Goal: Find specific page/section: Find specific page/section

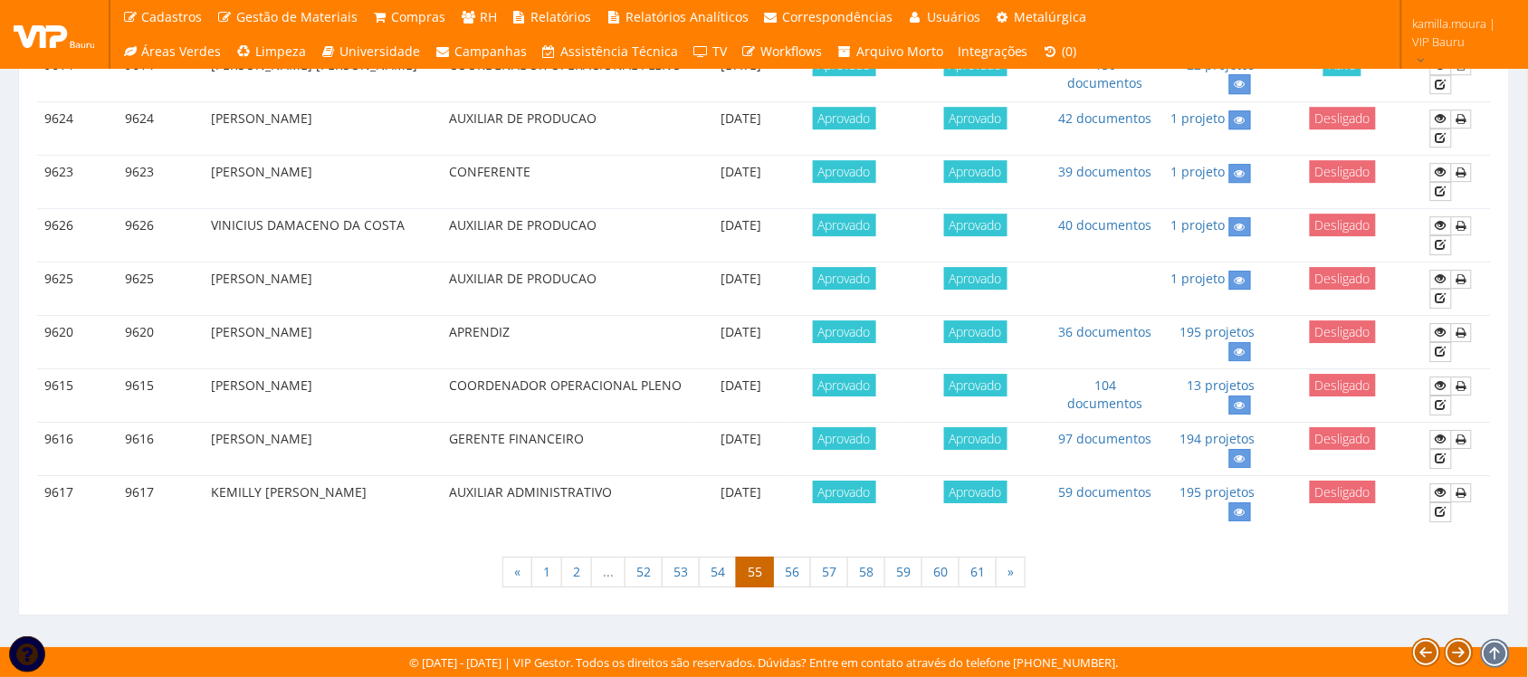
scroll to position [1594, 0]
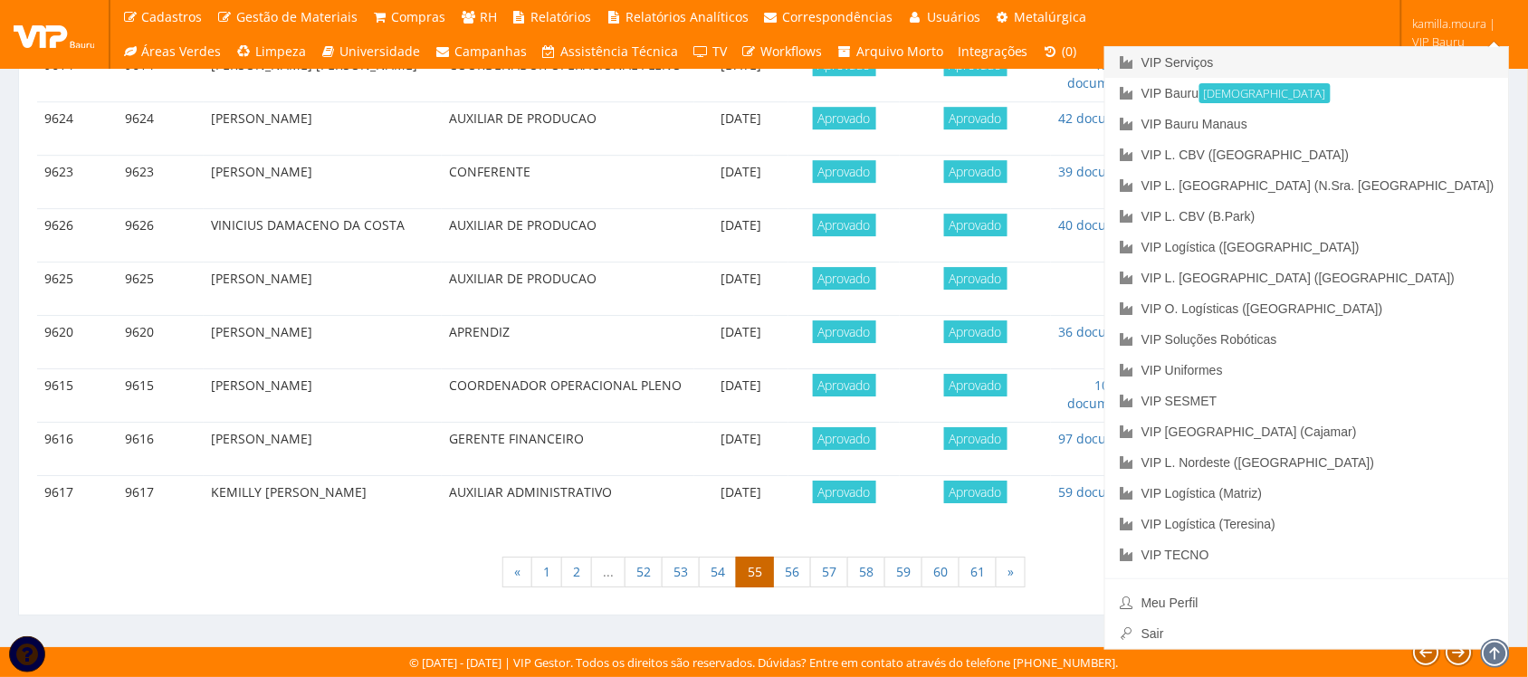
click at [1396, 56] on link "VIP Serviços" at bounding box center [1307, 62] width 404 height 31
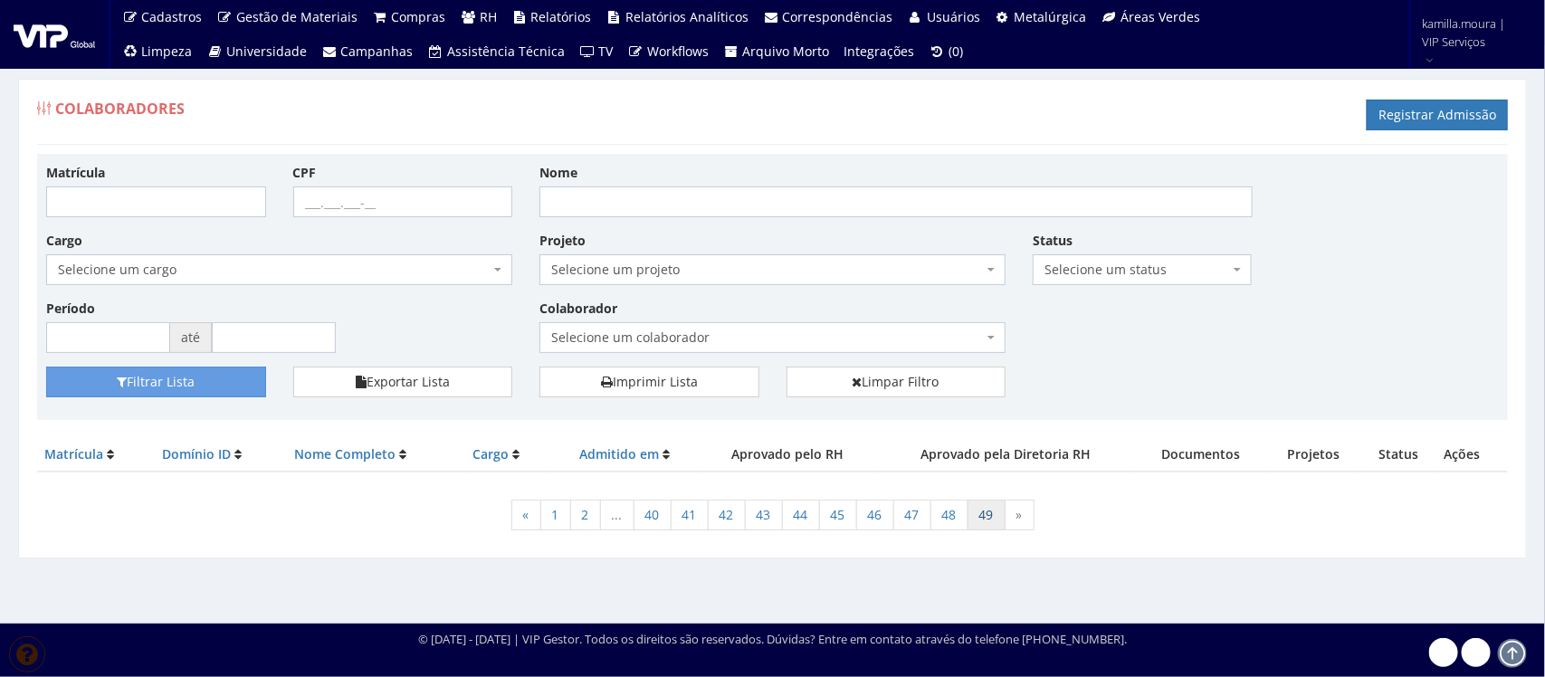
click at [985, 508] on link "49" at bounding box center [986, 515] width 38 height 31
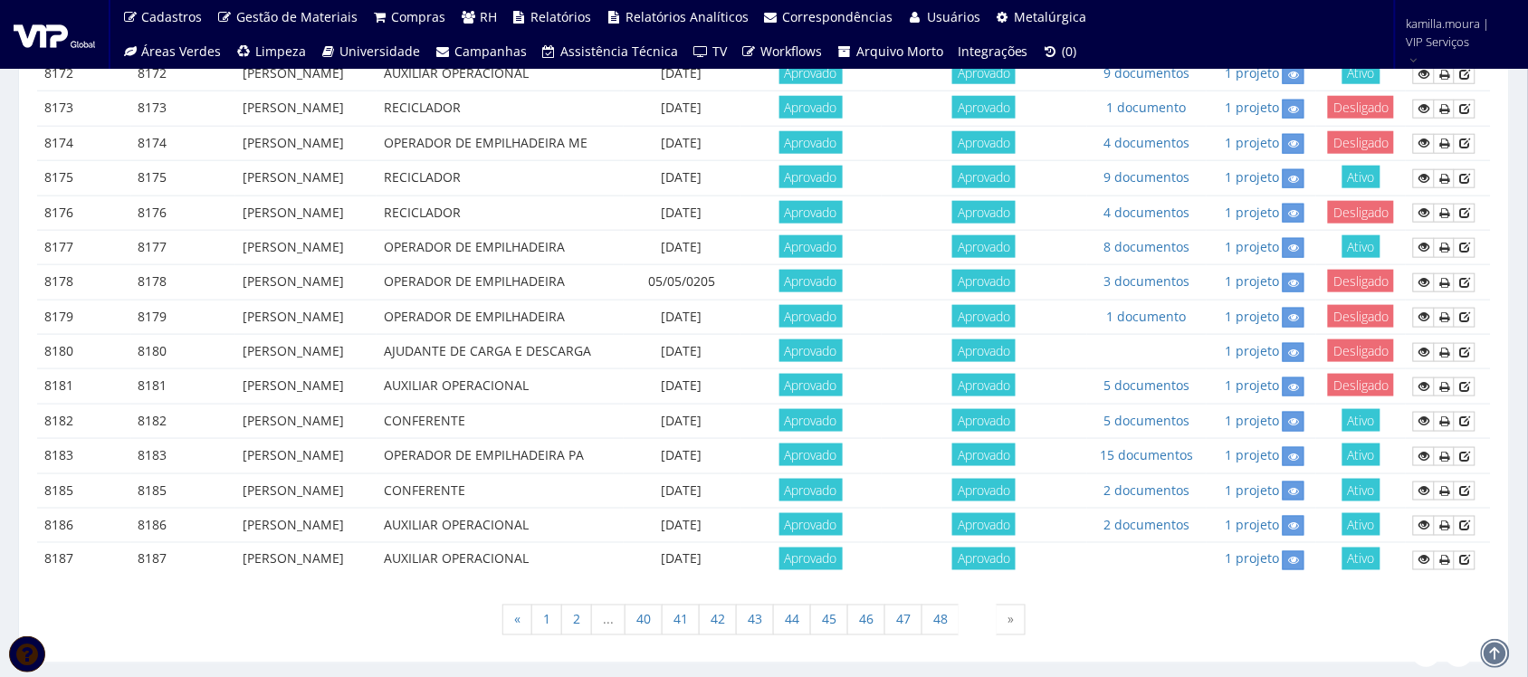
scroll to position [539, 0]
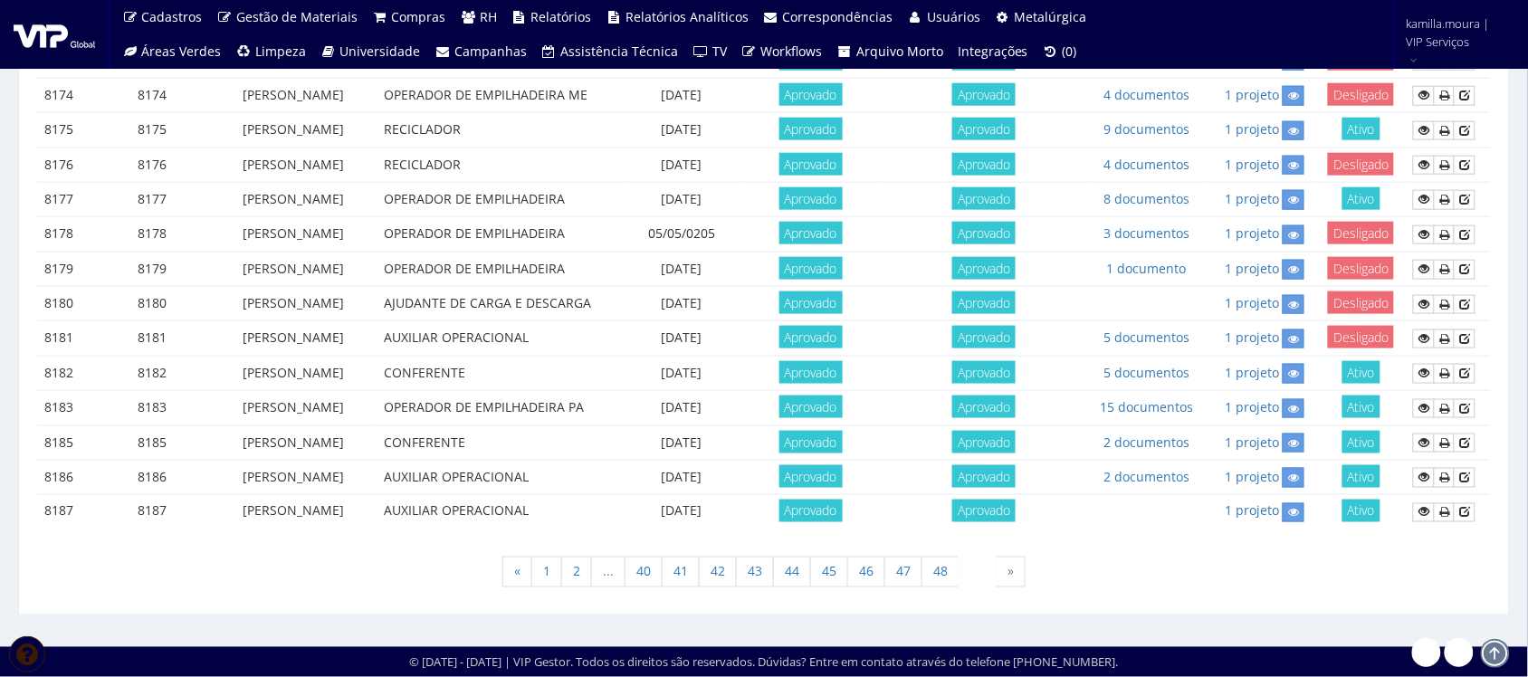
click at [369, 570] on div "« 1 2 ... 40 41 42 43 44 45 46 47 48 49 »" at bounding box center [763, 574] width 1453 height 53
click at [1426, 409] on icon at bounding box center [1423, 408] width 11 height 13
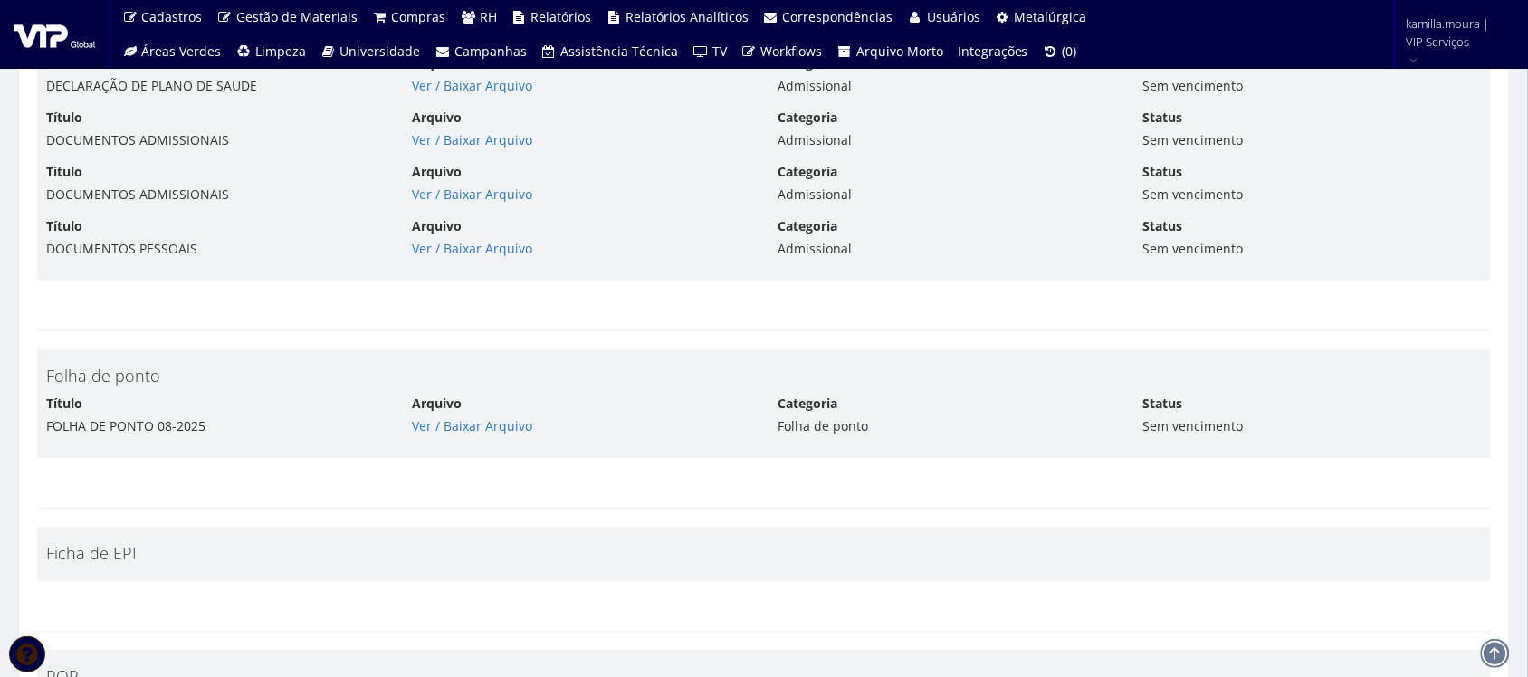
scroll to position [3812, 0]
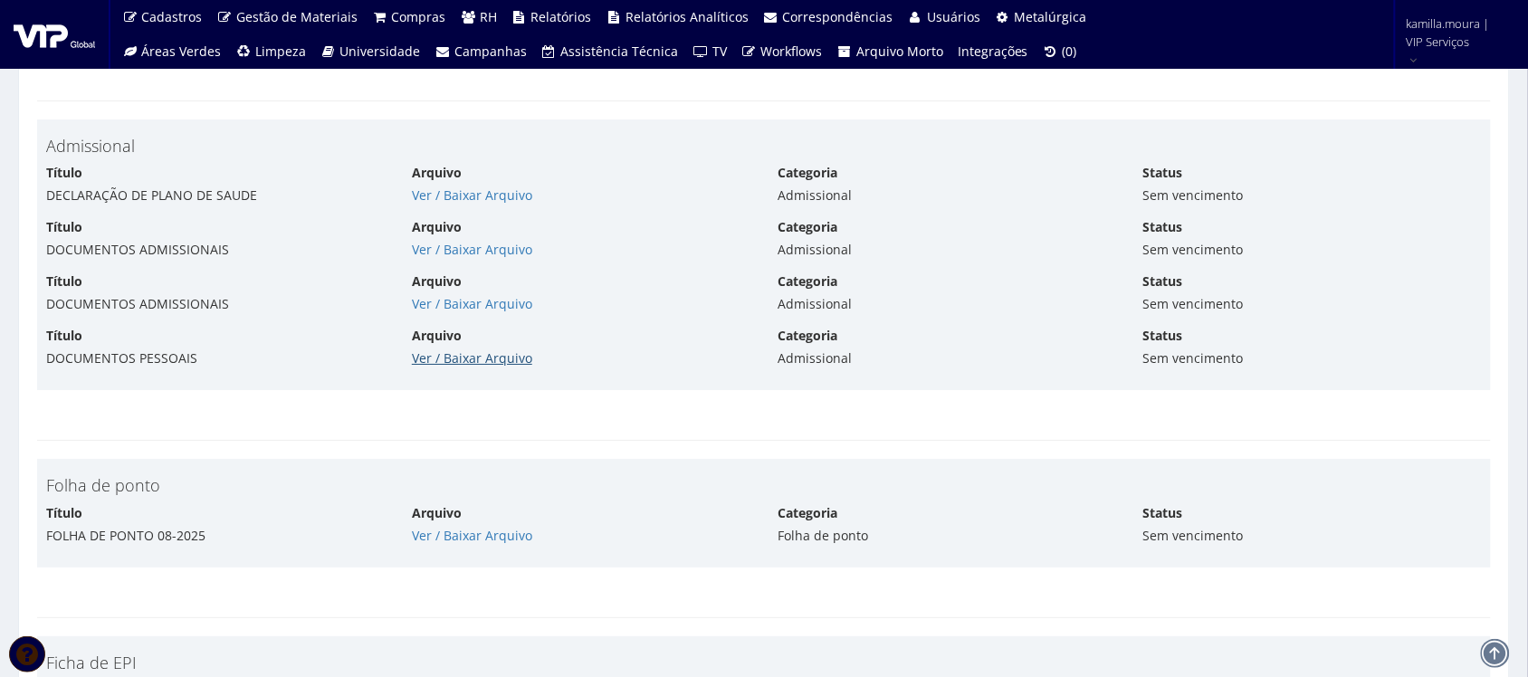
click at [443, 359] on link "Ver / Baixar Arquivo" at bounding box center [472, 357] width 120 height 17
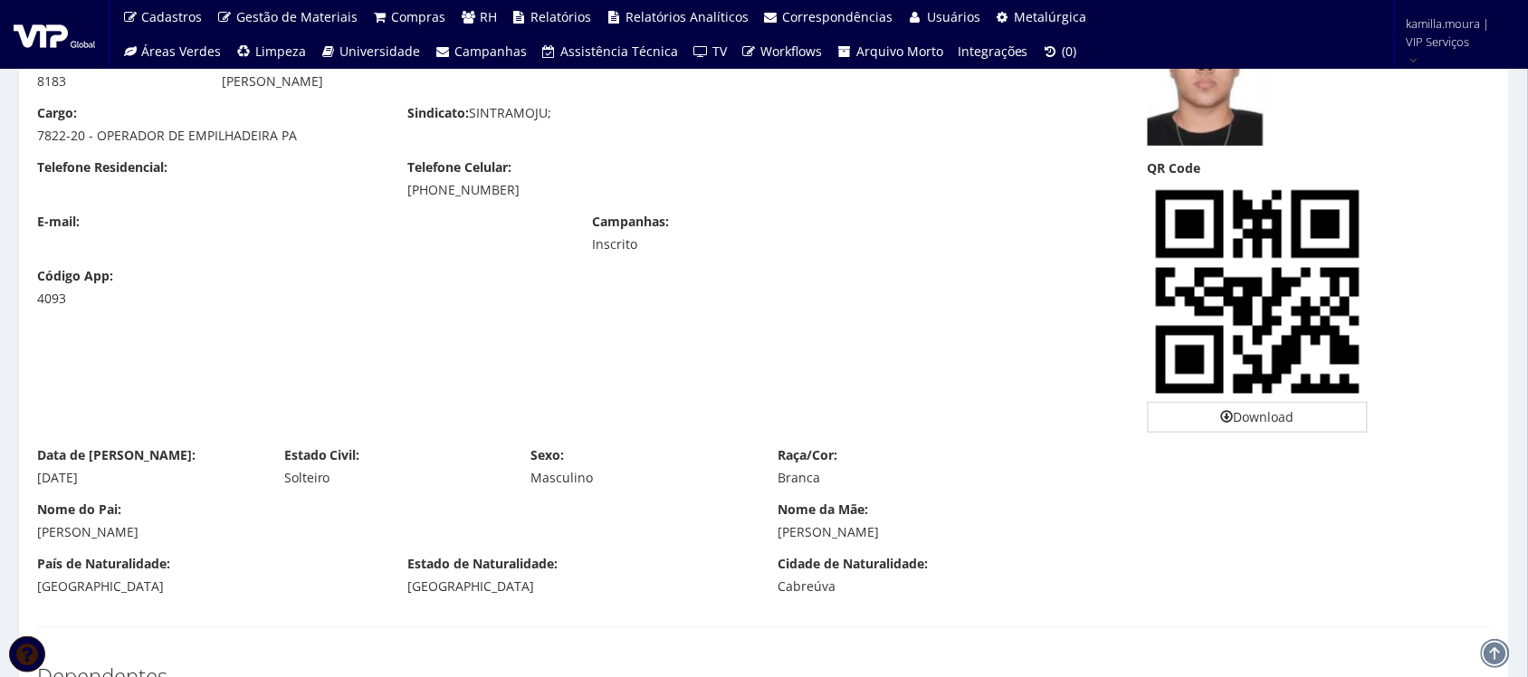
scroll to position [0, 0]
